Goal: Task Accomplishment & Management: Use online tool/utility

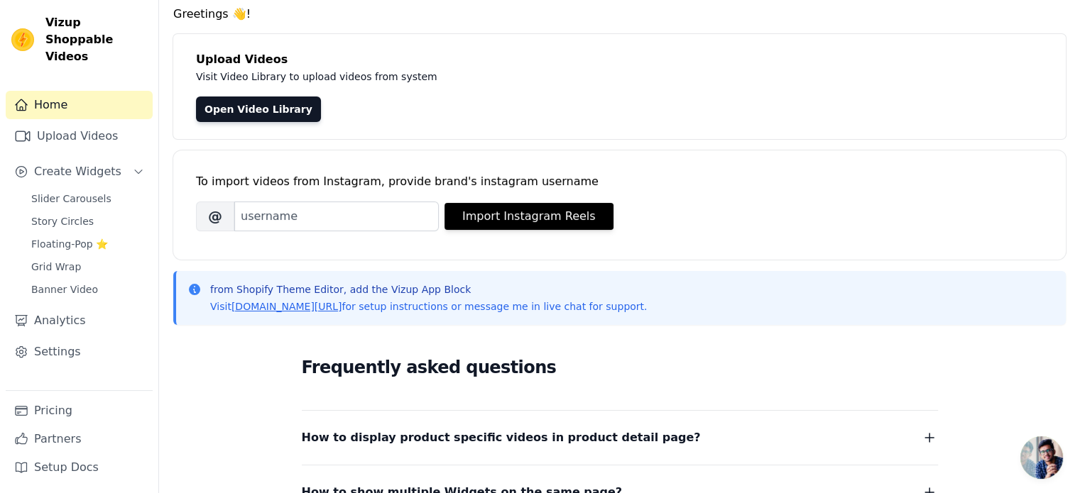
scroll to position [47, 0]
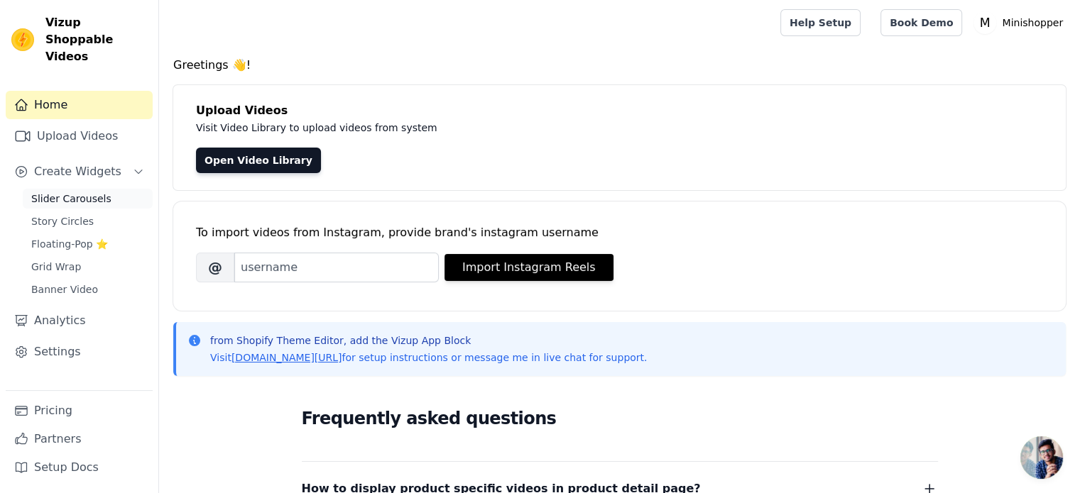
click at [60, 192] on span "Slider Carousels" at bounding box center [71, 199] width 80 height 14
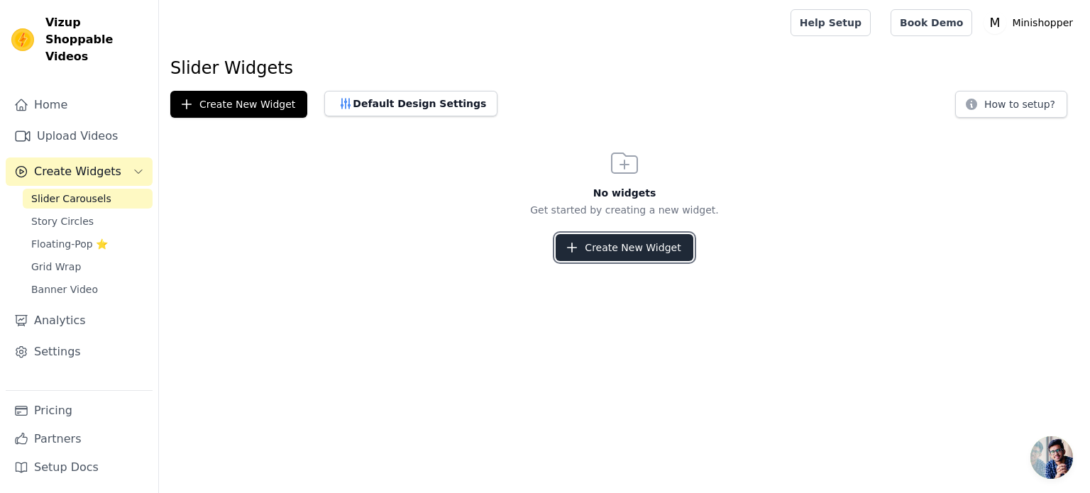
click at [652, 241] on button "Create New Widget" at bounding box center [624, 247] width 137 height 27
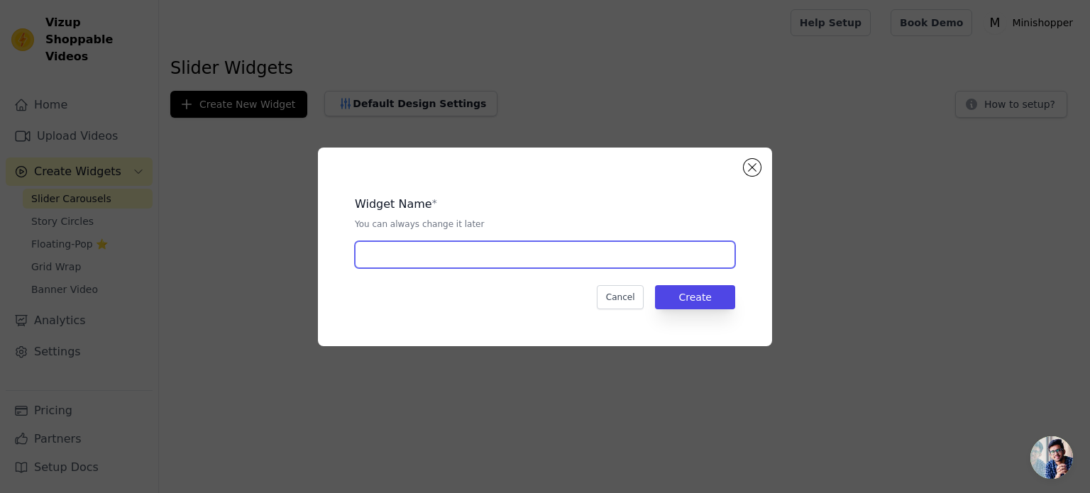
click at [538, 253] on input "text" at bounding box center [545, 254] width 380 height 27
type input "slider"
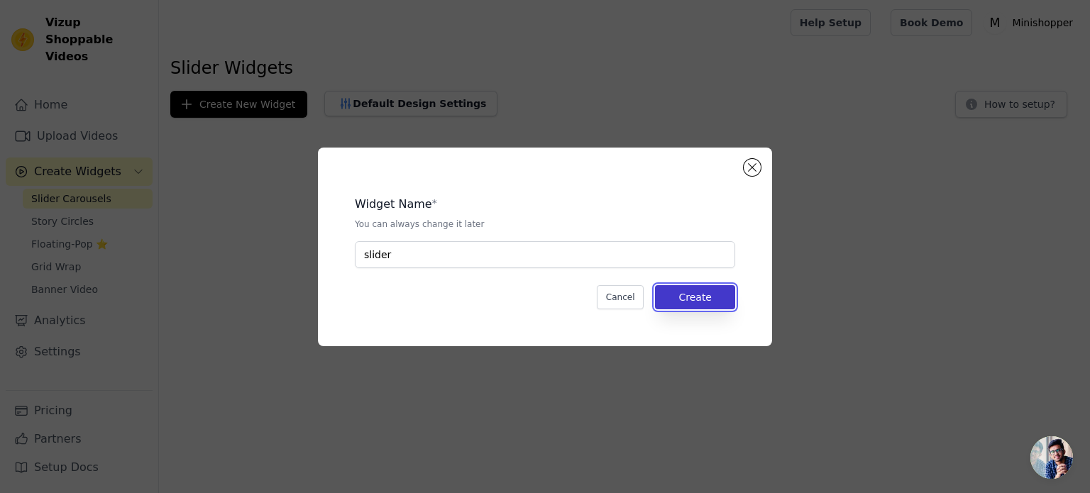
click at [690, 285] on button "Create" at bounding box center [695, 297] width 80 height 24
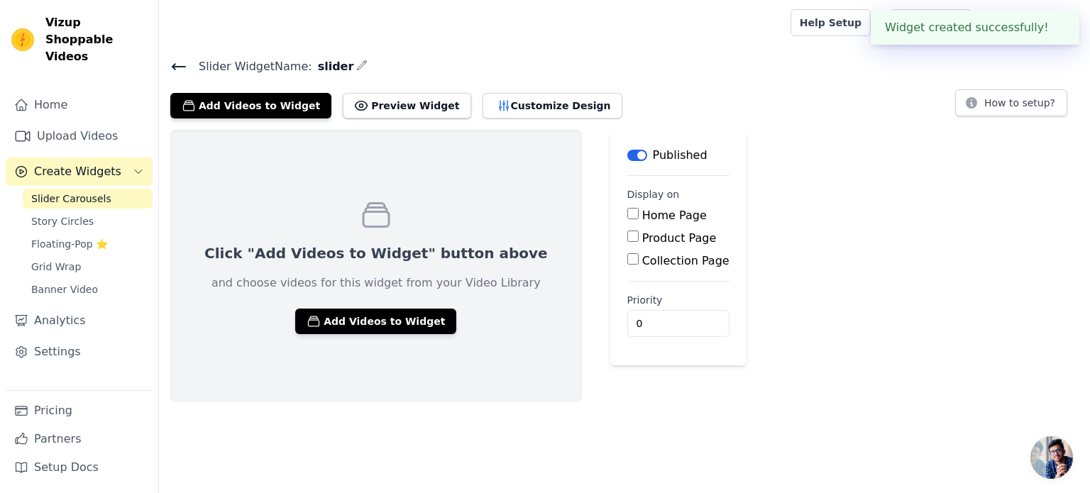
click at [627, 209] on input "Home Page" at bounding box center [632, 213] width 11 height 11
checkbox input "true"
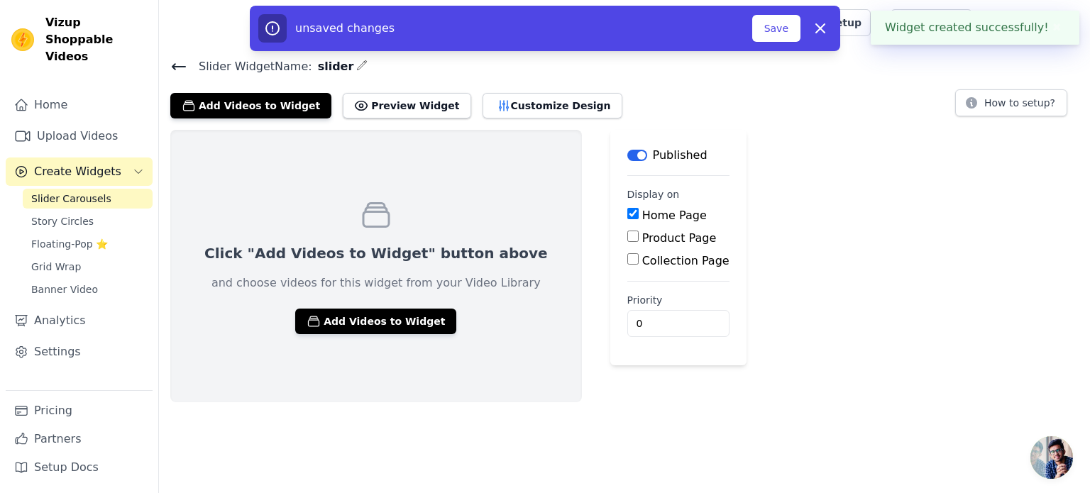
click at [627, 236] on input "Product Page" at bounding box center [632, 236] width 11 height 11
checkbox input "true"
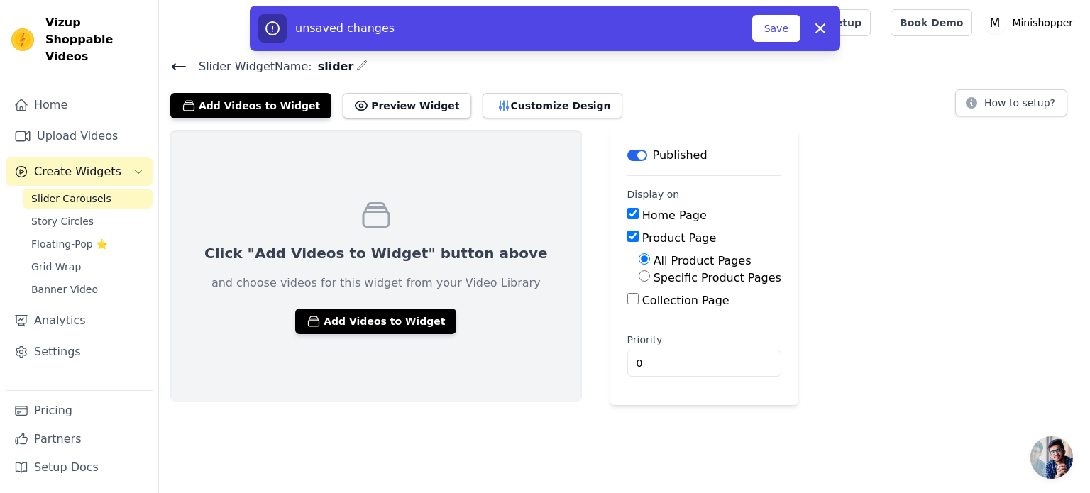
click at [627, 296] on input "Collection Page" at bounding box center [632, 298] width 11 height 11
checkbox input "true"
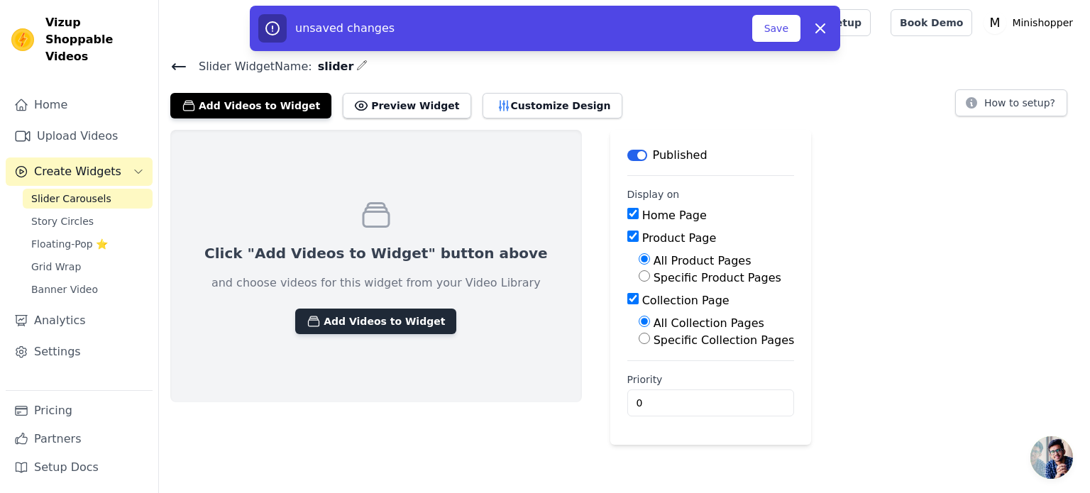
click at [401, 314] on button "Add Videos to Widget" at bounding box center [375, 322] width 161 height 26
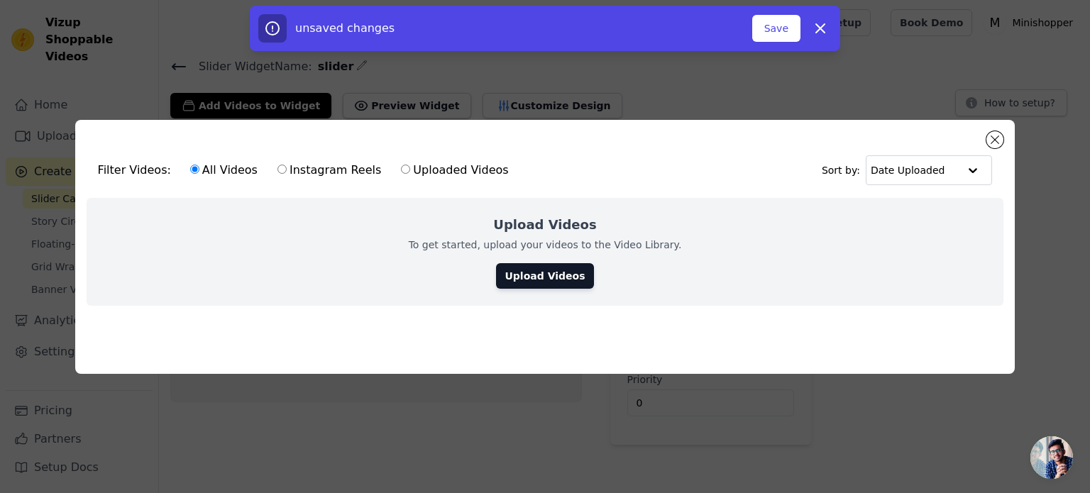
click at [453, 172] on label "Uploaded Videos" at bounding box center [454, 170] width 109 height 18
click at [410, 172] on input "Uploaded Videos" at bounding box center [405, 169] width 9 height 9
radio input "true"
click at [232, 167] on label "All Videos" at bounding box center [223, 170] width 69 height 18
click at [199, 167] on input "All Videos" at bounding box center [194, 169] width 9 height 9
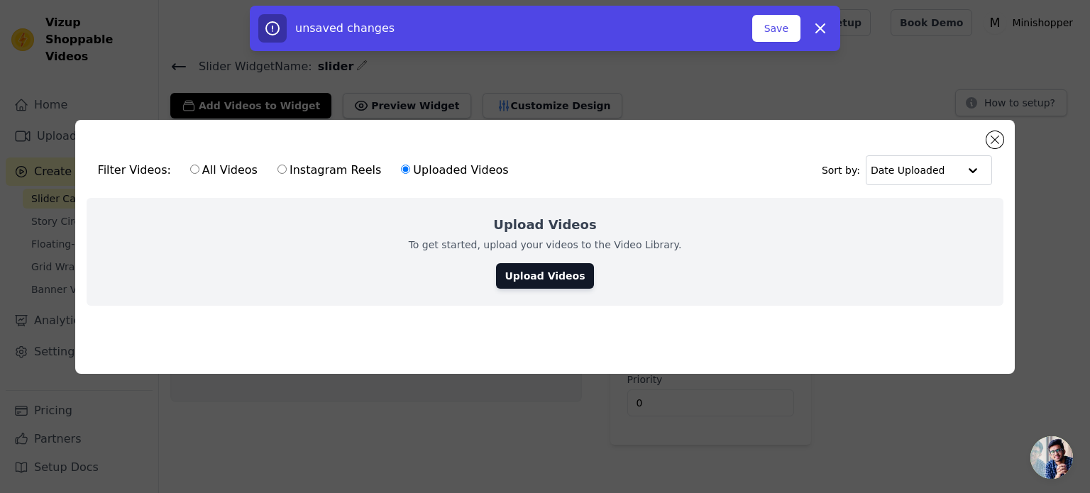
radio input "true"
click at [529, 270] on link "Upload Videos" at bounding box center [544, 276] width 97 height 26
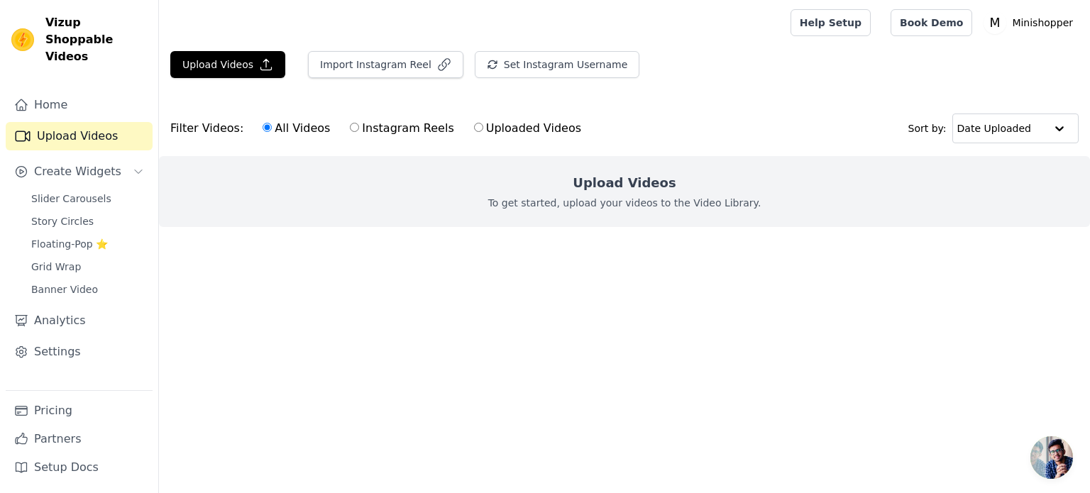
click at [290, 134] on label "All Videos" at bounding box center [296, 128] width 69 height 18
click at [272, 132] on input "All Videos" at bounding box center [267, 127] width 9 height 9
click at [265, 130] on label "All Videos" at bounding box center [296, 128] width 69 height 18
click at [265, 130] on input "All Videos" at bounding box center [267, 127] width 9 height 9
click at [263, 124] on input "All Videos" at bounding box center [267, 127] width 9 height 9
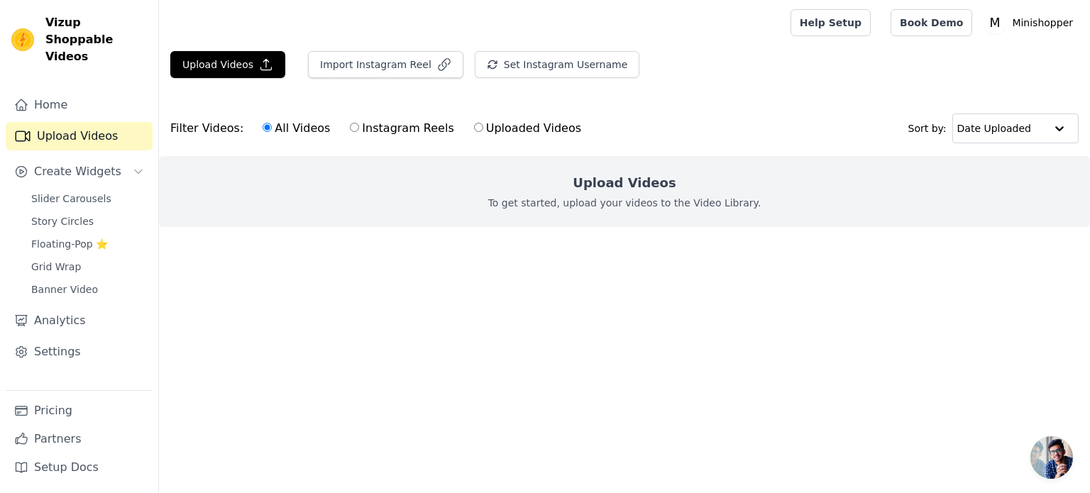
click at [449, 128] on div "All Videos Instagram Reels Uploaded Videos" at bounding box center [422, 128] width 334 height 33
click at [474, 126] on input "Uploaded Videos" at bounding box center [478, 127] width 9 height 9
radio input "true"
click at [251, 60] on button "Upload Videos" at bounding box center [227, 64] width 115 height 27
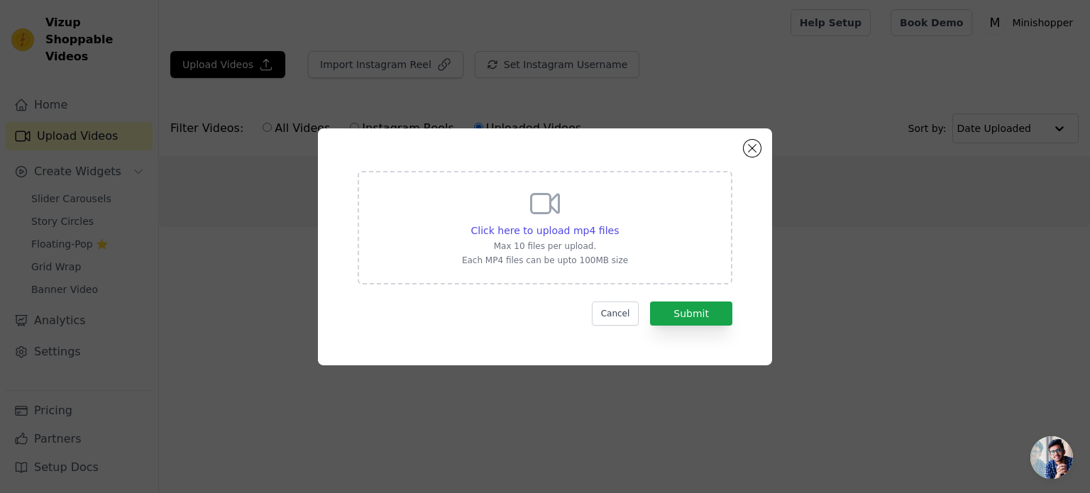
click at [744, 142] on div "Click here to upload mp4 files Max 10 files per upload. Each MP4 files can be u…" at bounding box center [545, 246] width 454 height 237
click at [752, 143] on button "Close modal" at bounding box center [752, 148] width 17 height 17
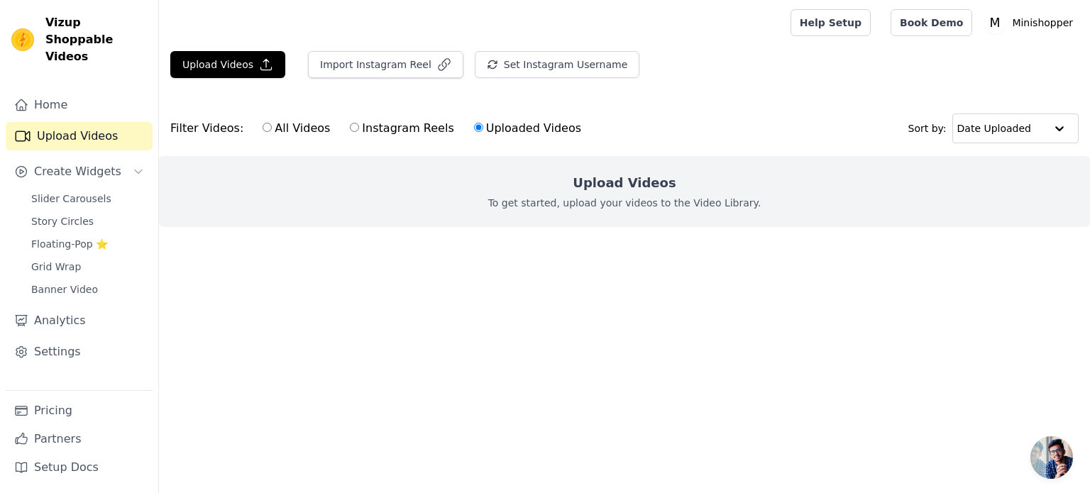
click at [380, 127] on label "Instagram Reels" at bounding box center [401, 128] width 105 height 18
click at [359, 127] on input "Instagram Reels" at bounding box center [354, 127] width 9 height 9
radio input "true"
click at [278, 127] on label "All Videos" at bounding box center [296, 128] width 69 height 18
click at [272, 127] on input "All Videos" at bounding box center [267, 127] width 9 height 9
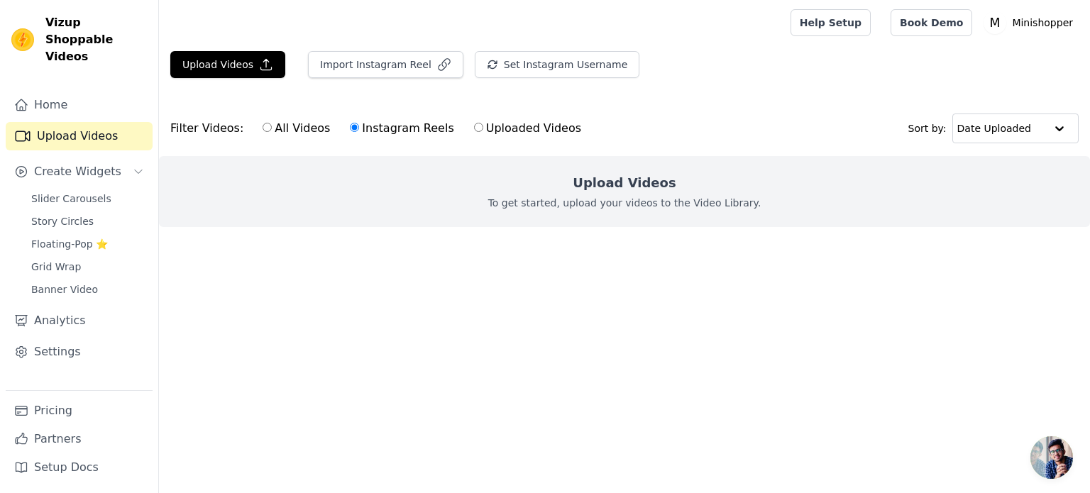
radio input "true"
click at [56, 189] on link "Slider Carousels" at bounding box center [88, 199] width 130 height 20
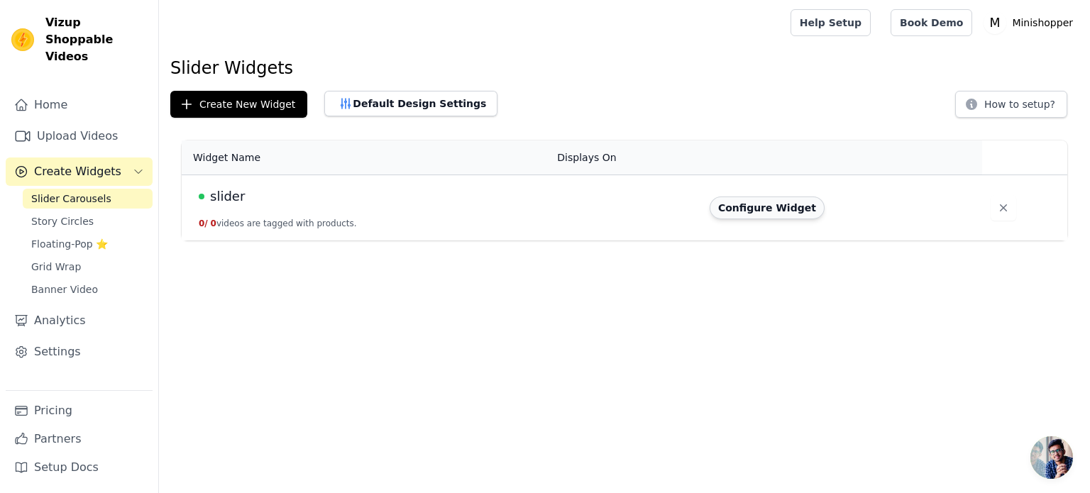
click at [761, 212] on button "Configure Widget" at bounding box center [767, 208] width 115 height 23
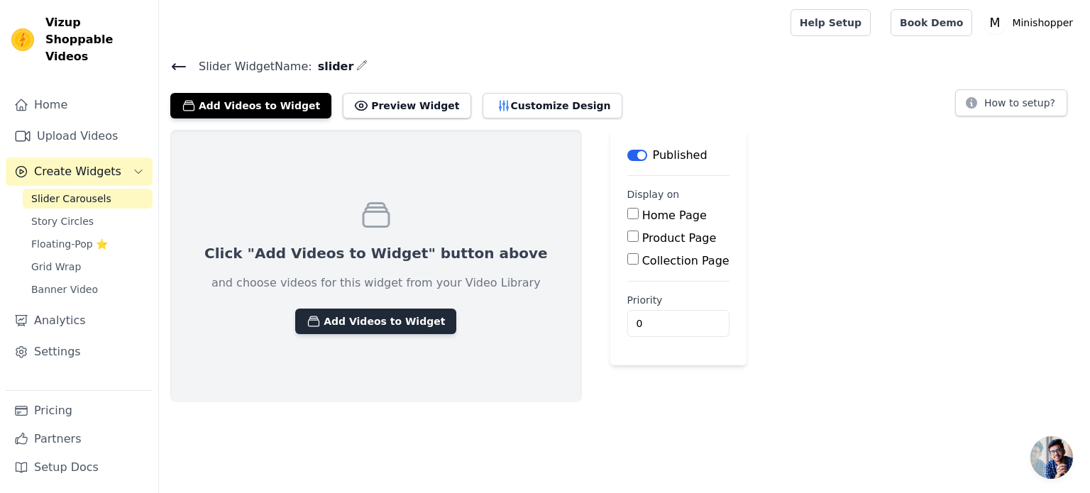
click at [374, 317] on button "Add Videos to Widget" at bounding box center [375, 322] width 161 height 26
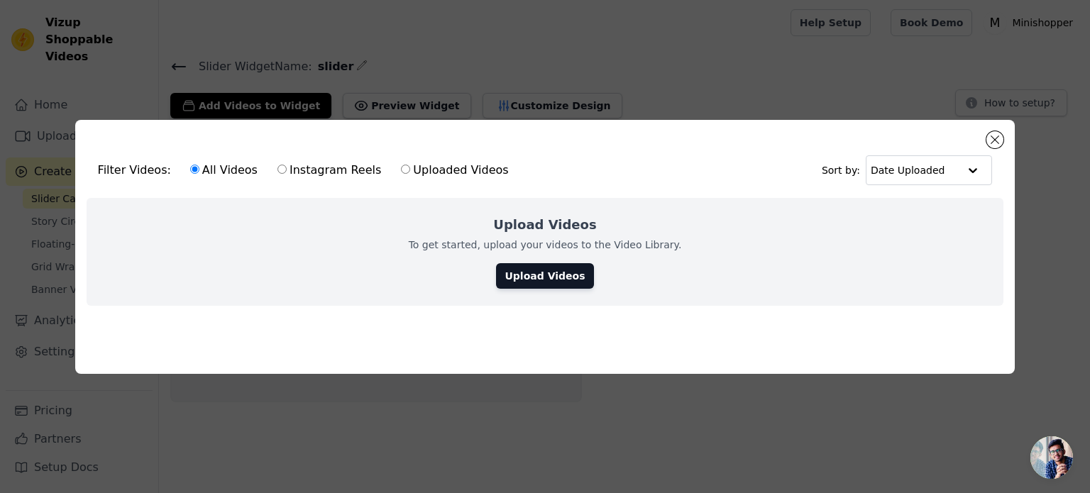
click at [425, 170] on label "Uploaded Videos" at bounding box center [454, 170] width 109 height 18
click at [410, 170] on input "Uploaded Videos" at bounding box center [405, 169] width 9 height 9
radio input "true"
click at [218, 167] on label "All Videos" at bounding box center [223, 170] width 69 height 18
click at [199, 167] on input "All Videos" at bounding box center [194, 169] width 9 height 9
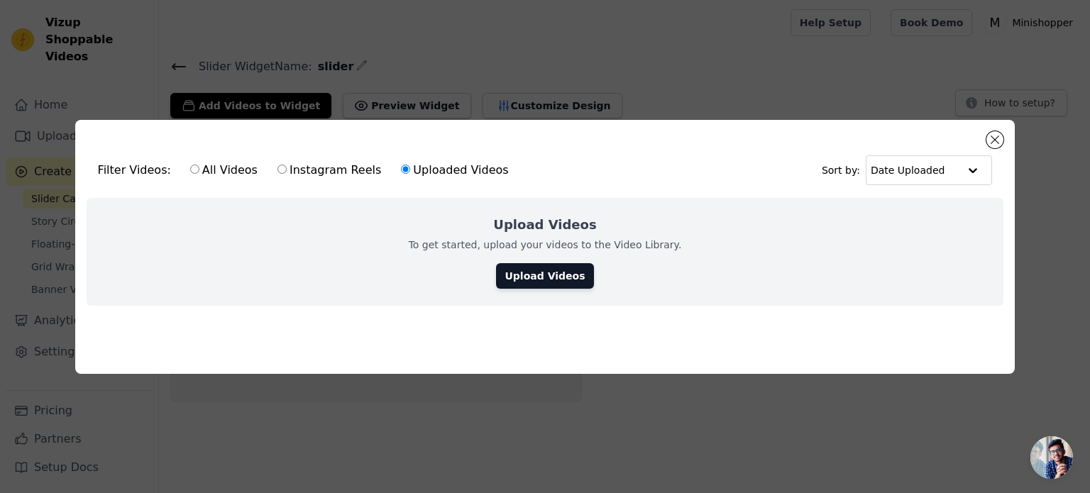
radio input "true"
click at [537, 270] on link "Upload Videos" at bounding box center [544, 276] width 97 height 26
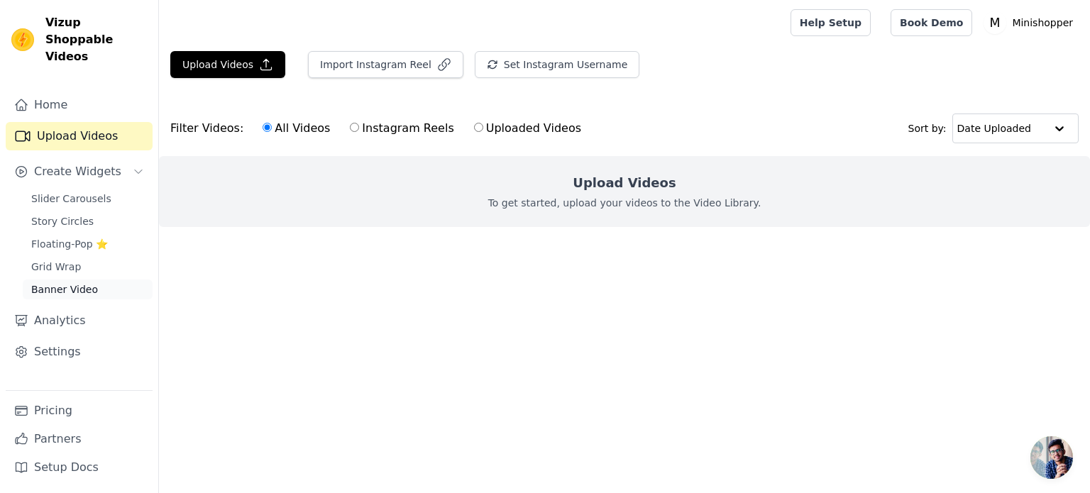
click at [84, 282] on link "Banner Video" at bounding box center [88, 290] width 130 height 20
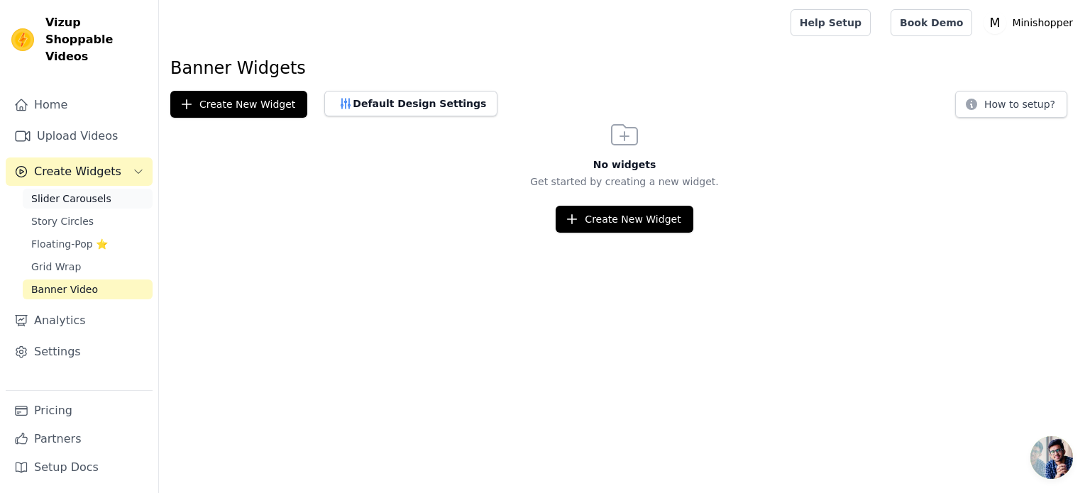
click at [75, 192] on span "Slider Carousels" at bounding box center [71, 199] width 80 height 14
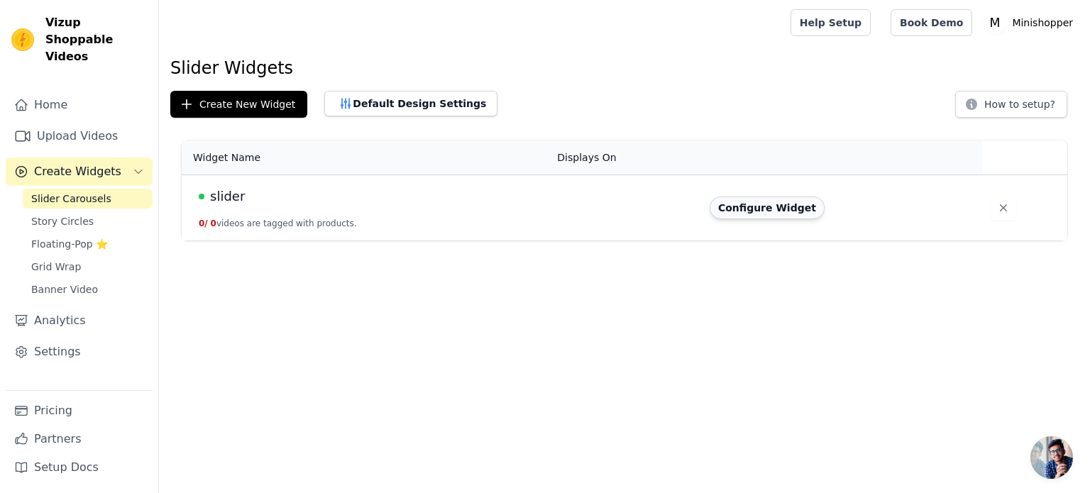
click at [803, 207] on button "Configure Widget" at bounding box center [767, 208] width 115 height 23
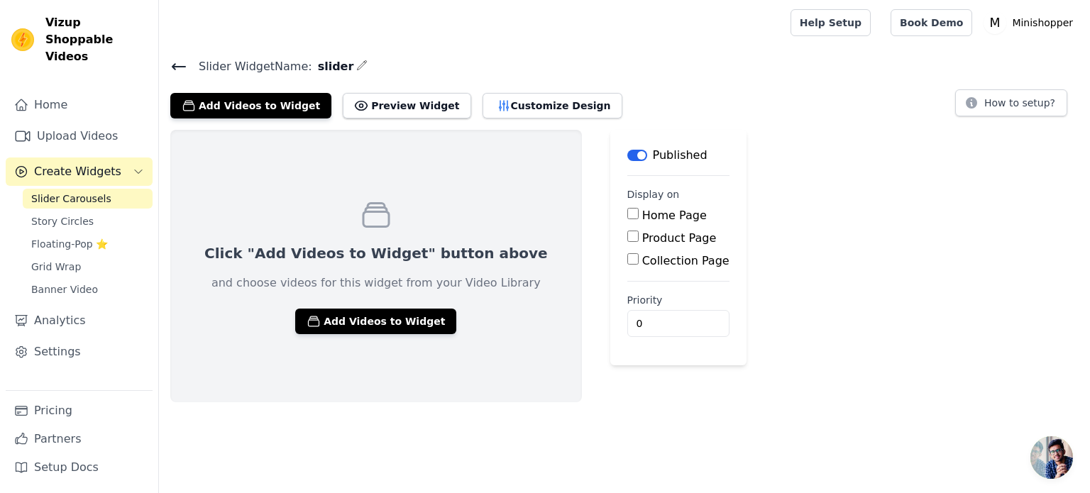
click at [627, 202] on fieldset "Display on Home Page Product Page Collection Page" at bounding box center [678, 228] width 102 height 82
drag, startPoint x: 583, startPoint y: 207, endPoint x: 571, endPoint y: 226, distance: 23.2
click at [610, 224] on main "Label Published Display on Home Page Product Page Collection Page Priority 0" at bounding box center [678, 248] width 136 height 236
click at [627, 213] on input "Home Page" at bounding box center [632, 213] width 11 height 11
checkbox input "true"
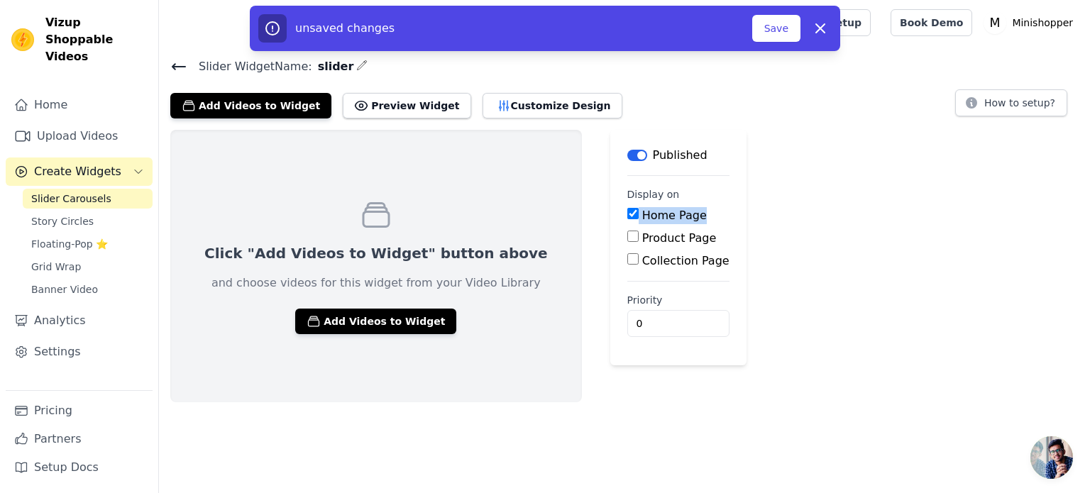
click at [627, 239] on input "Product Page" at bounding box center [632, 236] width 11 height 11
checkbox input "true"
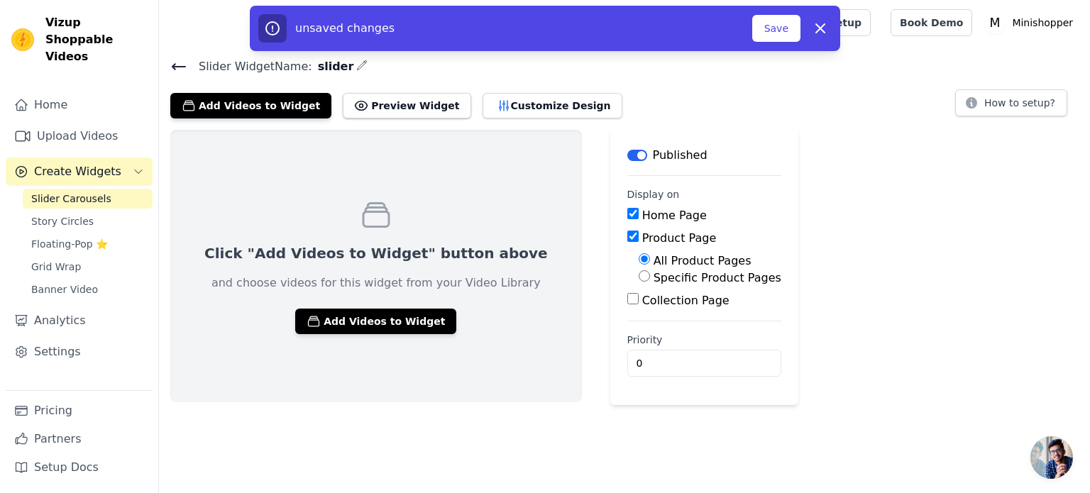
click at [610, 297] on main "Label Published Display on Home Page Product Page All Product Pages Specific Pr…" at bounding box center [704, 267] width 188 height 275
click at [627, 300] on input "Collection Page" at bounding box center [632, 298] width 11 height 11
checkbox input "true"
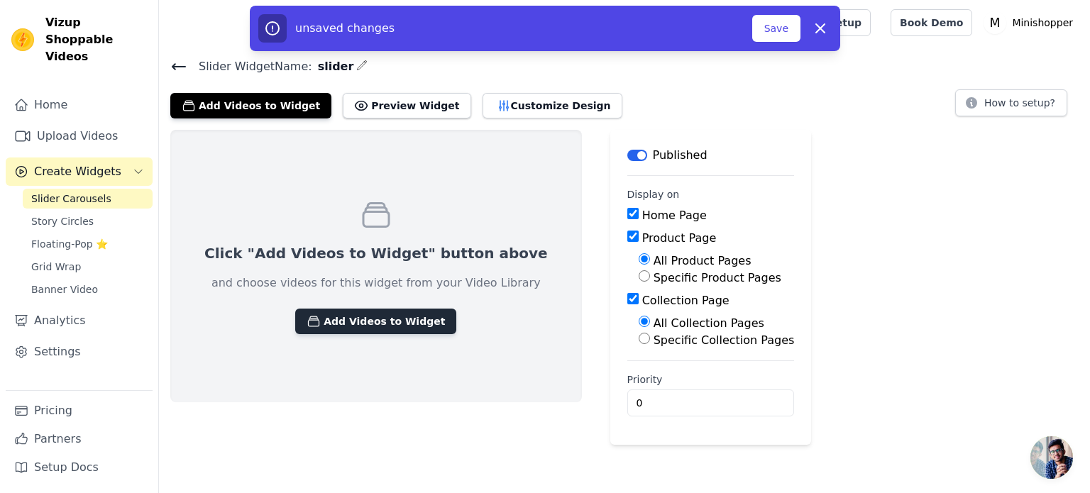
click at [385, 322] on button "Add Videos to Widget" at bounding box center [375, 322] width 161 height 26
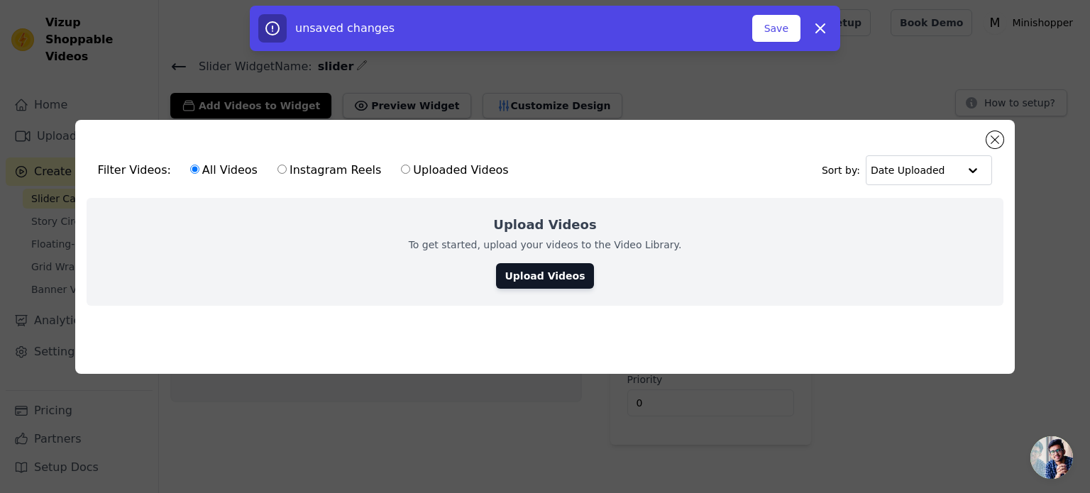
click at [311, 169] on label "Instagram Reels" at bounding box center [329, 170] width 105 height 18
click at [287, 169] on input "Instagram Reels" at bounding box center [282, 169] width 9 height 9
radio input "true"
click at [400, 169] on label "Uploaded Videos" at bounding box center [454, 170] width 109 height 18
click at [401, 169] on input "Uploaded Videos" at bounding box center [405, 169] width 9 height 9
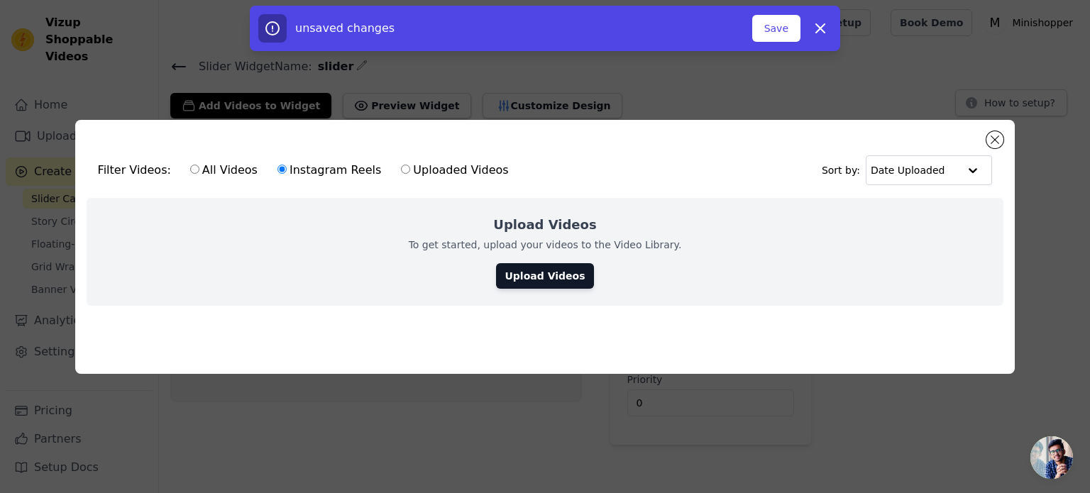
radio input "true"
click at [527, 275] on link "Upload Videos" at bounding box center [544, 276] width 97 height 26
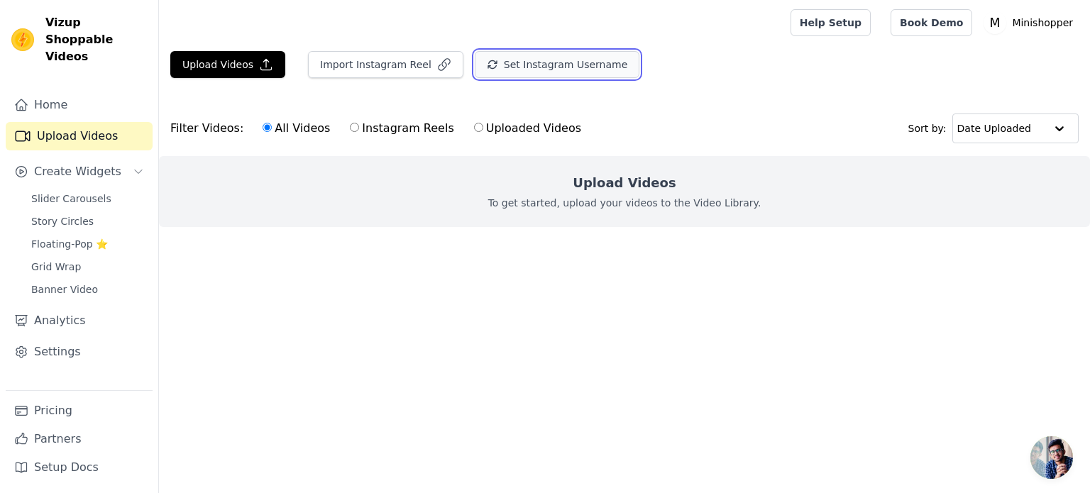
click at [529, 59] on button "Set Instagram Username" at bounding box center [557, 64] width 165 height 27
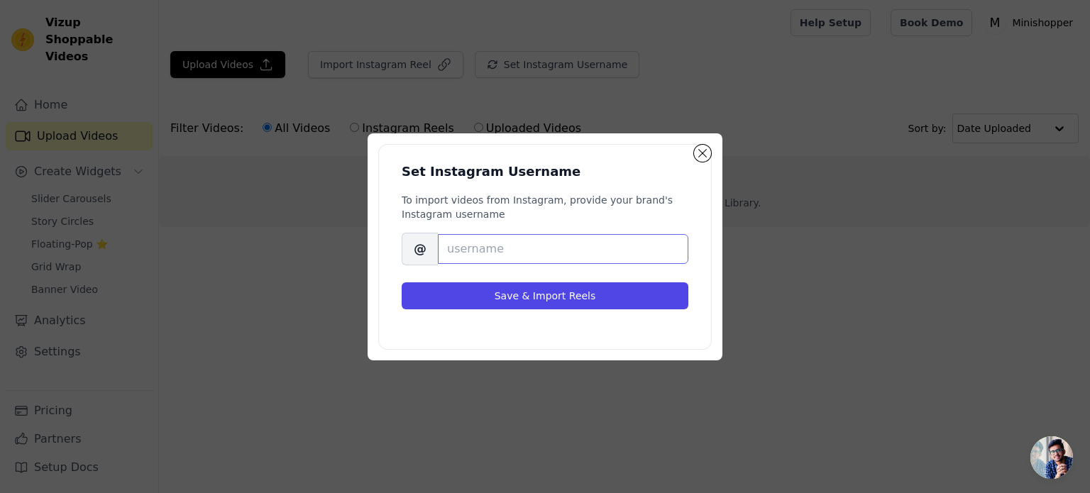
click at [534, 254] on input "Brand's Instagram Username" at bounding box center [563, 249] width 251 height 30
click at [510, 246] on input "Brand's Instagram Username" at bounding box center [563, 249] width 251 height 30
